Goal: Find contact information: Find contact information

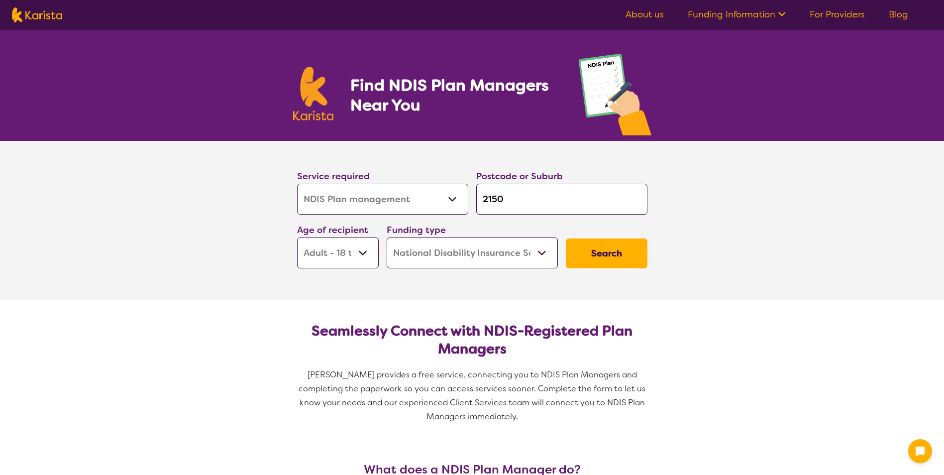
select select "NDIS Plan management"
select select "AD"
select select "NDIS"
select select "NDIS Plan management"
select select "AD"
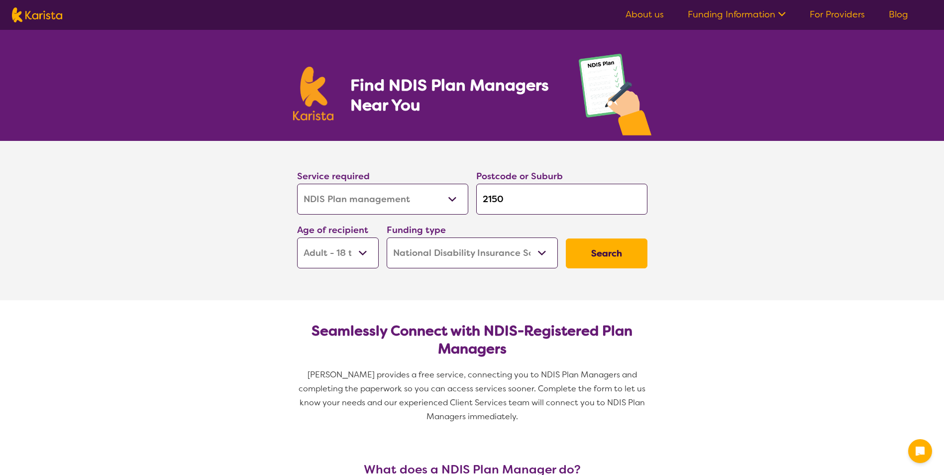
select select "NDIS"
click at [550, 198] on input "2150" at bounding box center [561, 199] width 171 height 31
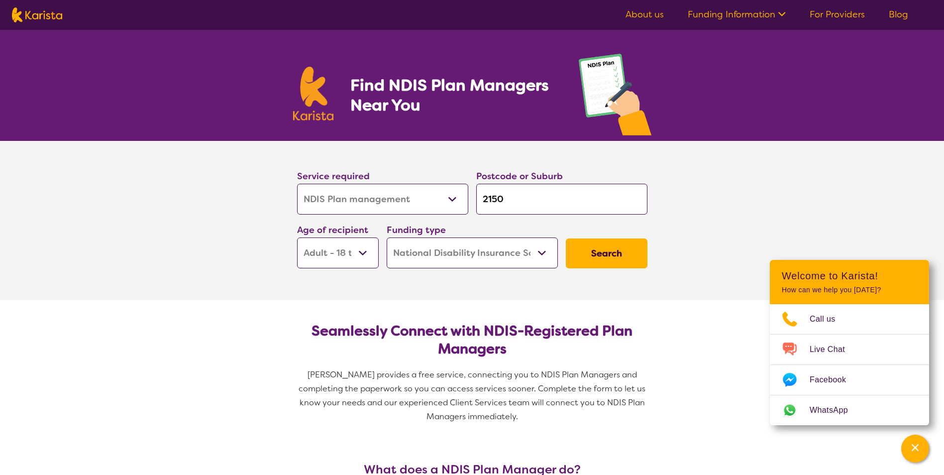
click at [365, 255] on select "Early Childhood - 0 to 9 Child - 10 to 11 Adolescent - 12 to 17 Adult - 18 to 6…" at bounding box center [338, 252] width 82 height 31
click at [297, 237] on select "Early Childhood - 0 to 9 Child - 10 to 11 Adolescent - 12 to 17 Adult - 18 to 6…" at bounding box center [338, 252] width 82 height 31
click at [360, 251] on select "Early Childhood - 0 to 9 Child - 10 to 11 Adolescent - 12 to 17 Adult - 18 to 6…" at bounding box center [338, 252] width 82 height 31
click at [297, 237] on select "Early Childhood - 0 to 9 Child - 10 to 11 Adolescent - 12 to 17 Adult - 18 to 6…" at bounding box center [338, 252] width 82 height 31
click at [454, 250] on select "Home Care Package (HCP) National Disability Insurance Scheme (NDIS) I don't know" at bounding box center [472, 252] width 171 height 31
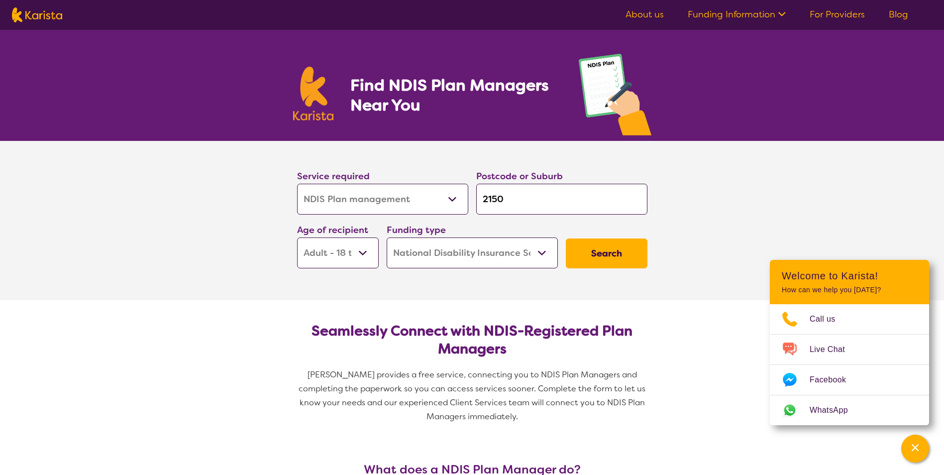
click at [387, 237] on select "Home Care Package (HCP) National Disability Insurance Scheme (NDIS) I don't know" at bounding box center [472, 252] width 171 height 31
click at [451, 201] on select "Allied Health Assistant Assessment ([MEDICAL_DATA] or [MEDICAL_DATA]) Behaviour…" at bounding box center [382, 199] width 171 height 31
select select "Domestic and home help"
click at [297, 184] on select "Allied Health Assistant Assessment ([MEDICAL_DATA] or [MEDICAL_DATA]) Behaviour…" at bounding box center [382, 199] width 171 height 31
select select "Domestic and home help"
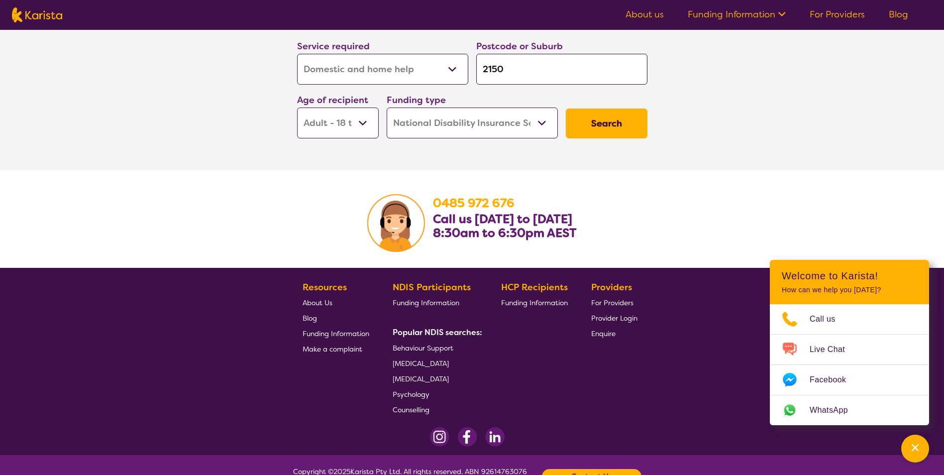
scroll to position [1691, 0]
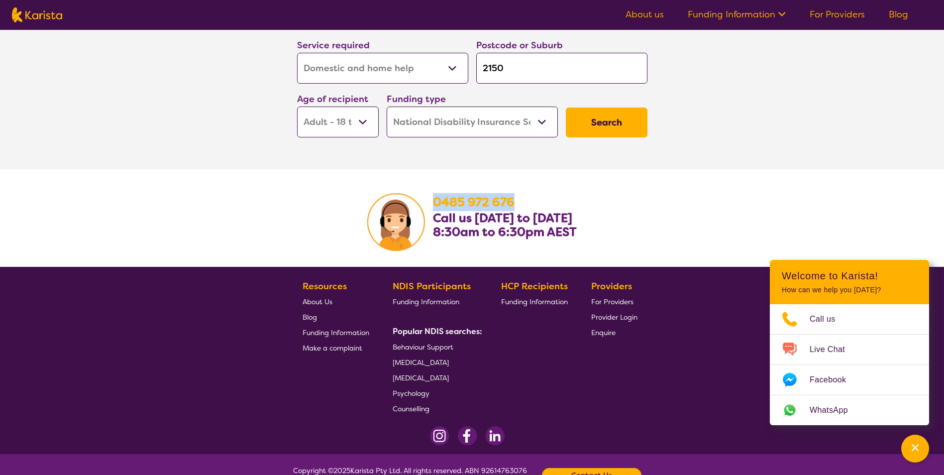
drag, startPoint x: 519, startPoint y: 198, endPoint x: 431, endPoint y: 200, distance: 88.1
click at [431, 200] on section "[PHONE_NUMBER] Call us [DATE] to [DATE] 8:30am to 6:30pm AEST" at bounding box center [472, 218] width 382 height 98
drag, startPoint x: 431, startPoint y: 200, endPoint x: 443, endPoint y: 202, distance: 12.1
copy b "0485 972 676"
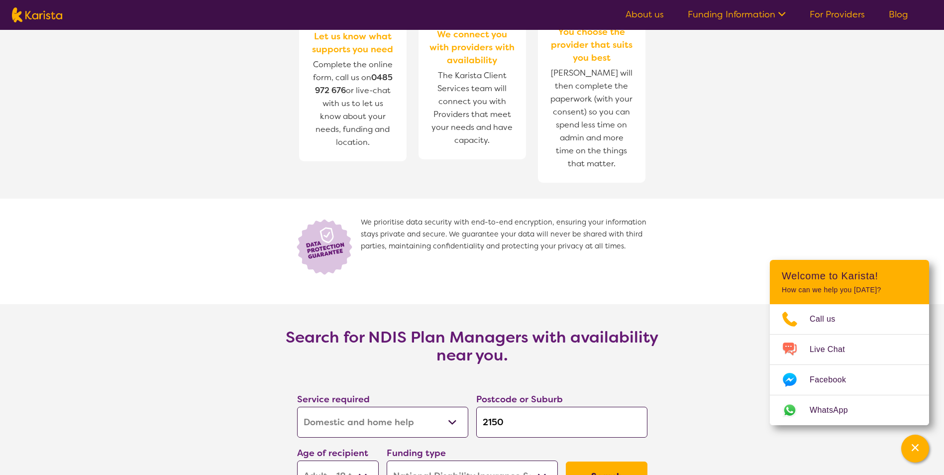
scroll to position [1194, 0]
